Goal: Task Accomplishment & Management: Manage account settings

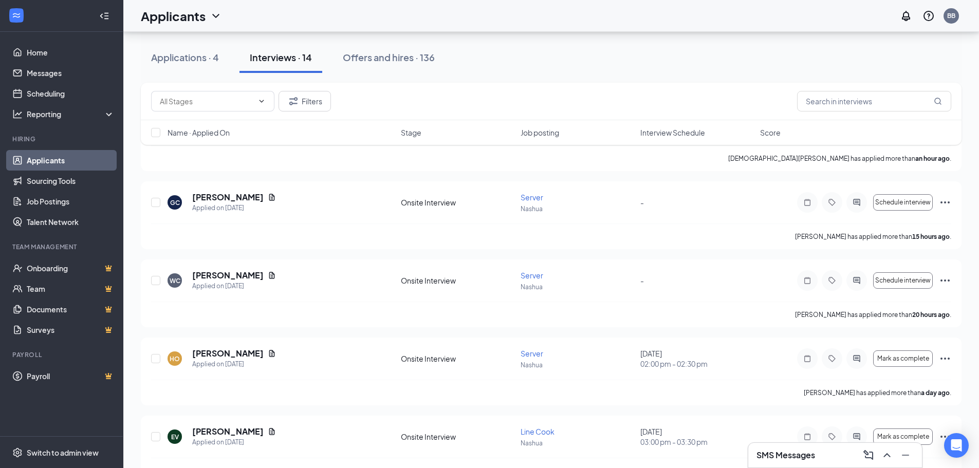
scroll to position [51, 0]
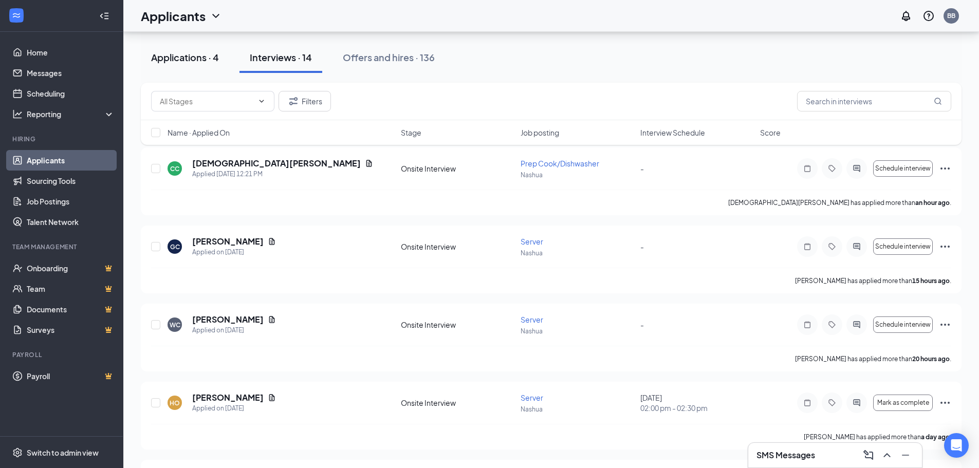
click at [190, 61] on div "Applications · 4" at bounding box center [185, 57] width 68 height 13
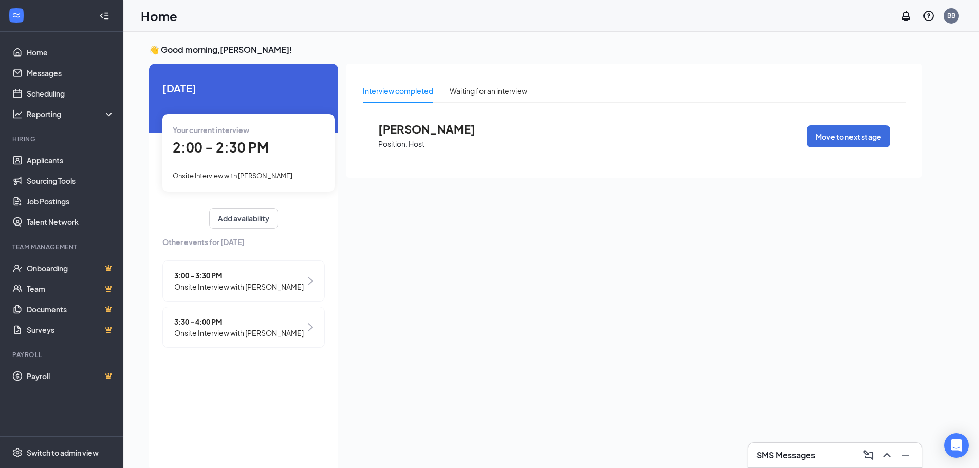
click at [227, 163] on div "Your current interview 2:00 - 2:30 PM Onsite Interview with [PERSON_NAME]" at bounding box center [248, 152] width 172 height 77
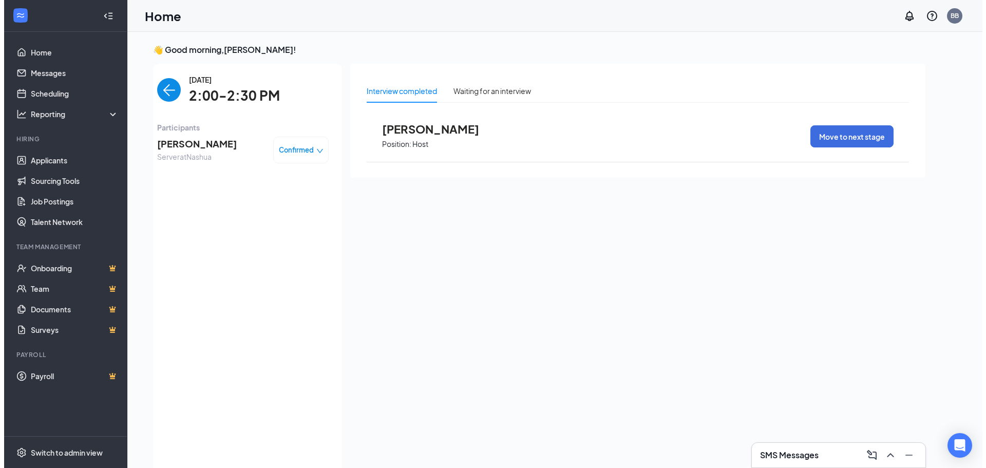
scroll to position [4, 0]
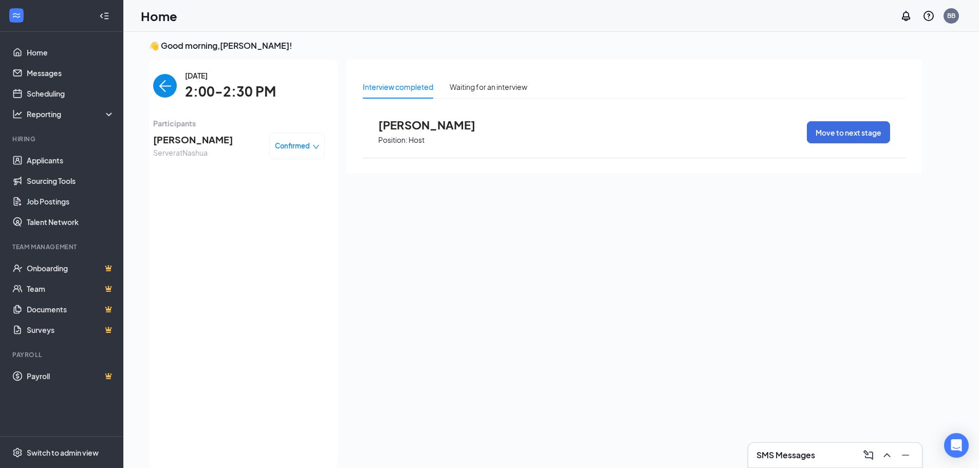
click at [202, 146] on span "[PERSON_NAME]" at bounding box center [193, 140] width 80 height 14
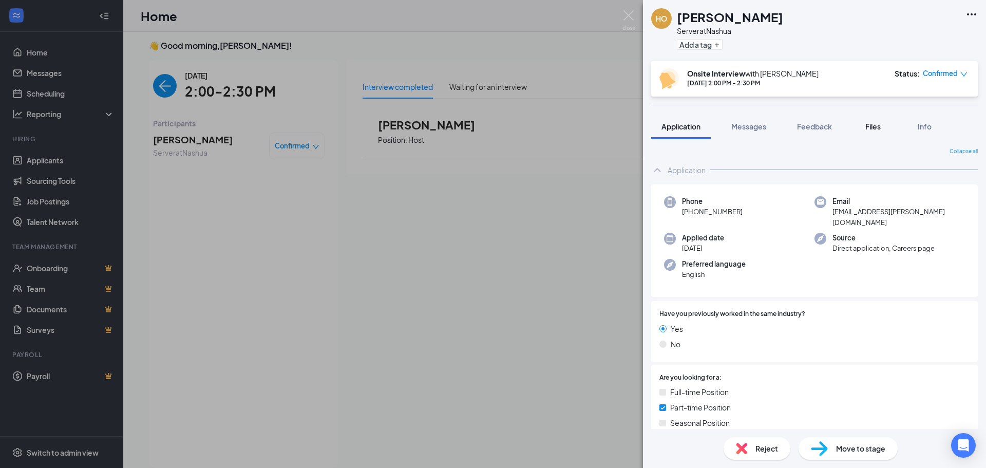
click at [884, 127] on div "Files" at bounding box center [873, 126] width 21 height 10
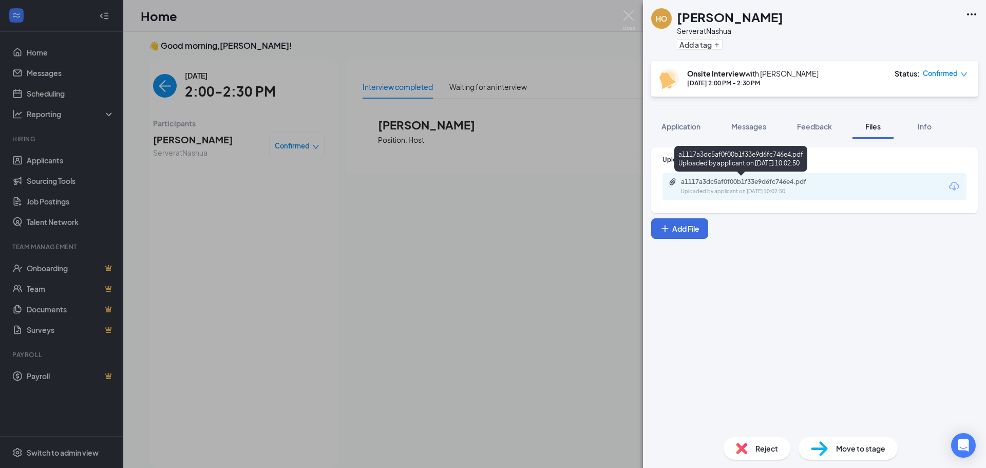
click at [768, 184] on div "a1117a3dc5af0f00b1f33e9d6fc746e4.pdf" at bounding box center [753, 182] width 144 height 8
click at [629, 12] on img at bounding box center [629, 20] width 13 height 20
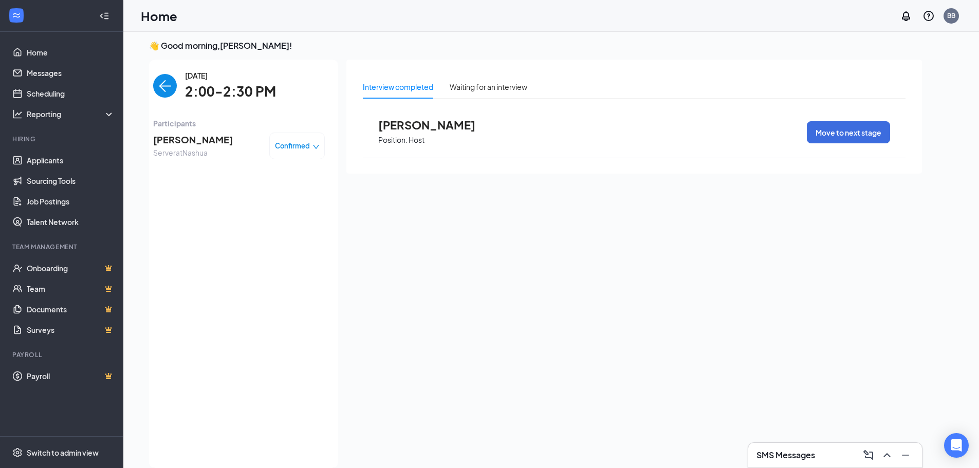
click at [165, 89] on img "back-button" at bounding box center [165, 86] width 24 height 24
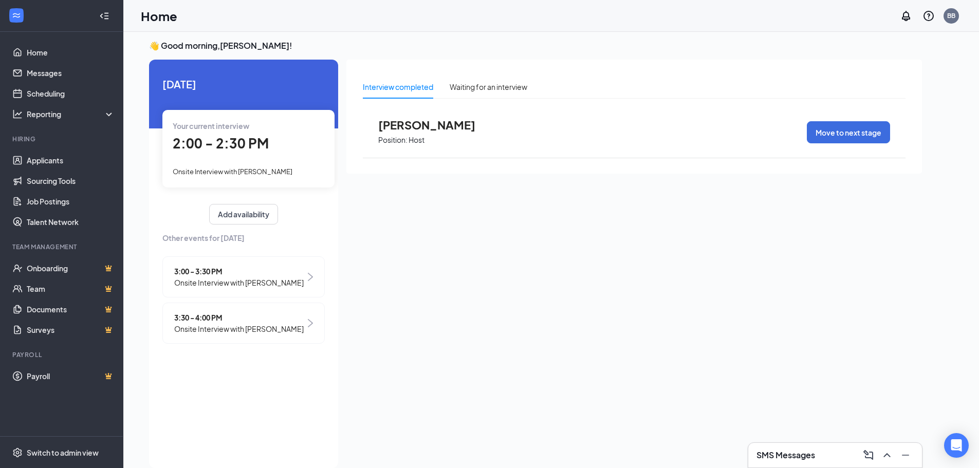
click at [248, 282] on span "Onsite Interview with [PERSON_NAME]" at bounding box center [238, 282] width 129 height 11
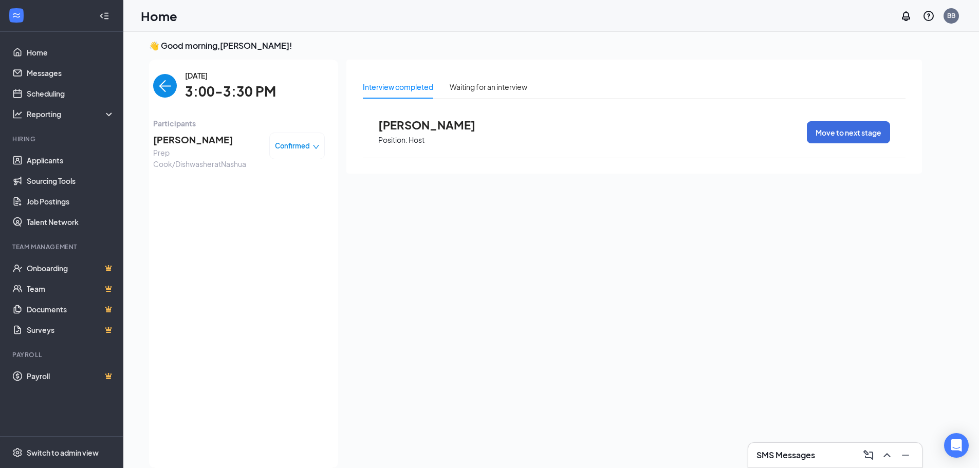
click at [161, 87] on img "back-button" at bounding box center [165, 86] width 24 height 24
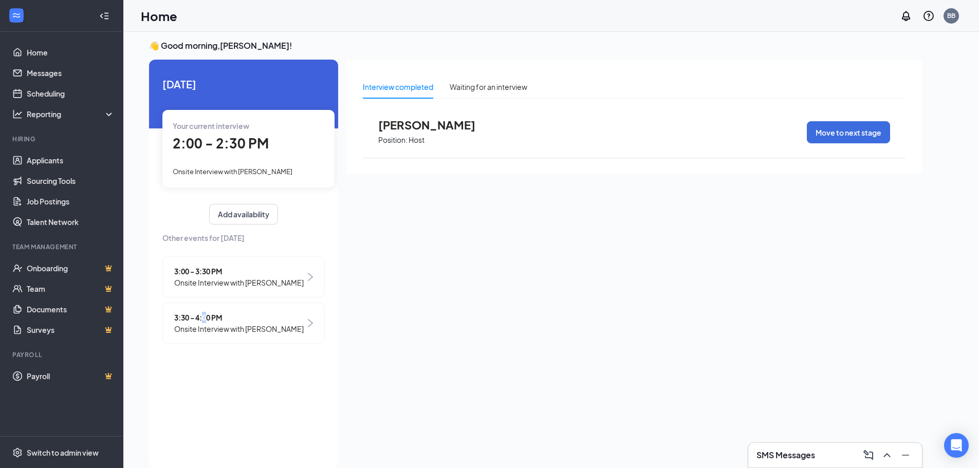
click at [206, 315] on span "3:30 - 4:00 PM" at bounding box center [238, 317] width 129 height 11
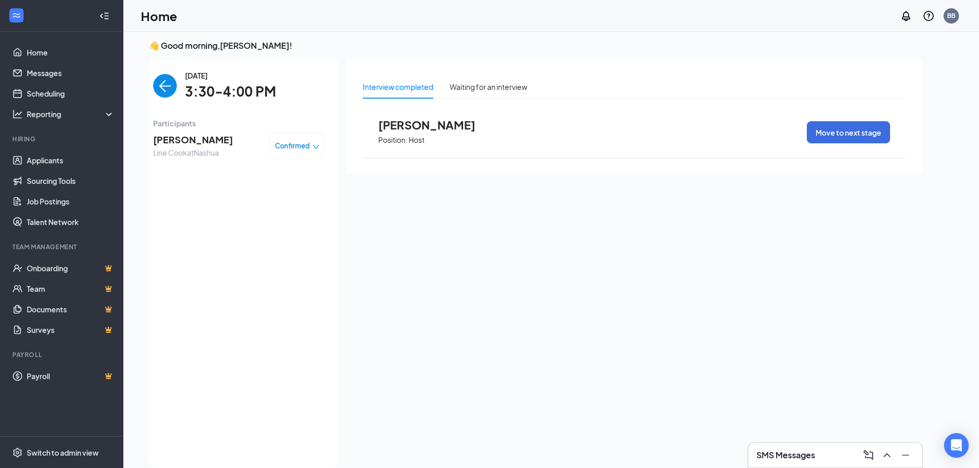
click at [155, 83] on img "back-button" at bounding box center [165, 86] width 24 height 24
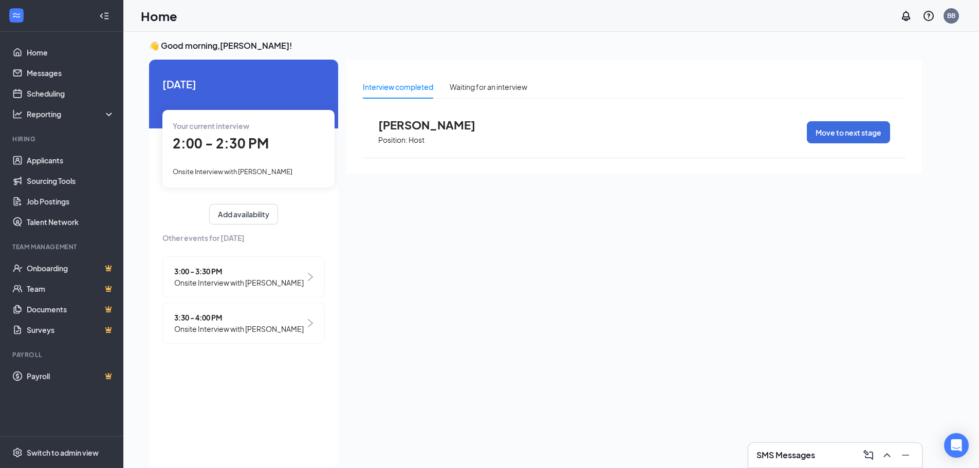
click at [238, 270] on span "3:00 - 3:30 PM" at bounding box center [238, 271] width 129 height 11
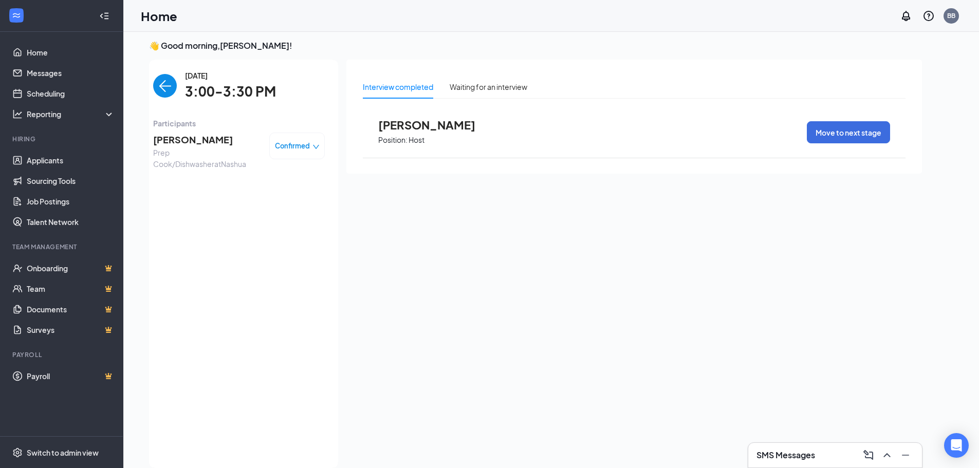
click at [216, 141] on span "[PERSON_NAME]" at bounding box center [207, 140] width 108 height 14
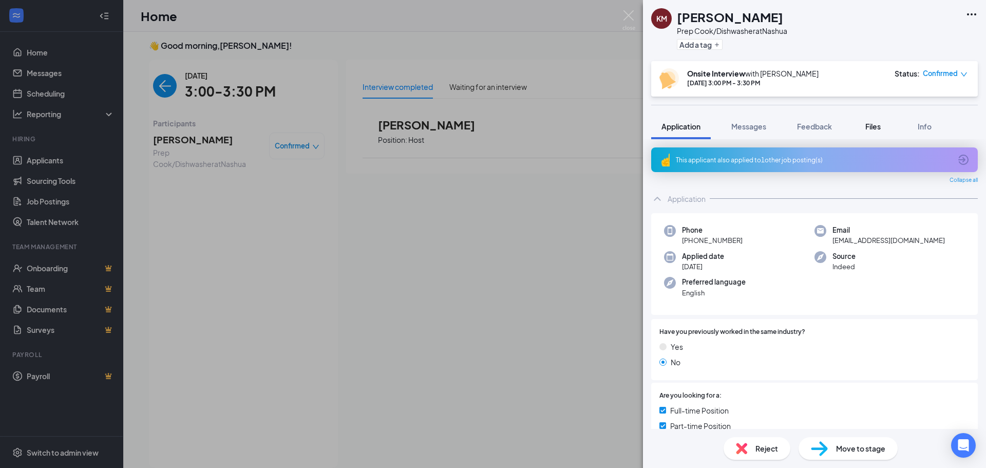
click at [868, 121] on div "Files" at bounding box center [873, 126] width 21 height 10
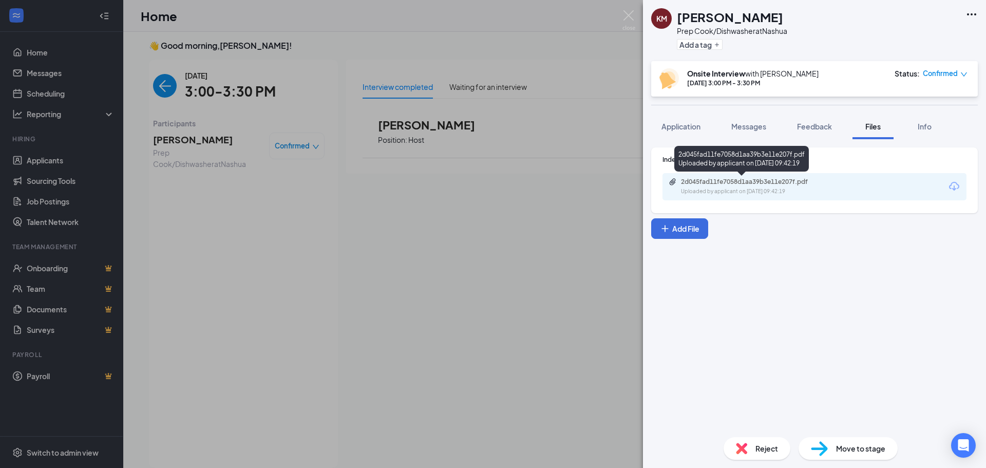
click at [770, 185] on div "2d045fad11fe7058d1aa39b3e11e207f.pdf" at bounding box center [753, 182] width 144 height 8
